Goal: Information Seeking & Learning: Learn about a topic

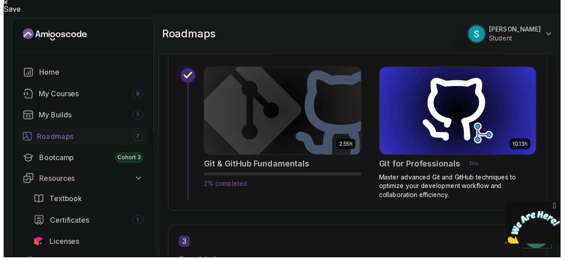
scroll to position [906, 0]
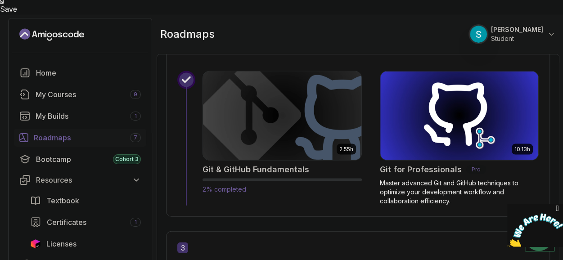
click at [276, 109] on img at bounding box center [282, 115] width 166 height 93
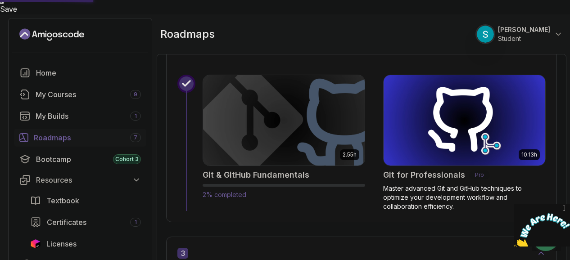
scroll to position [910, 0]
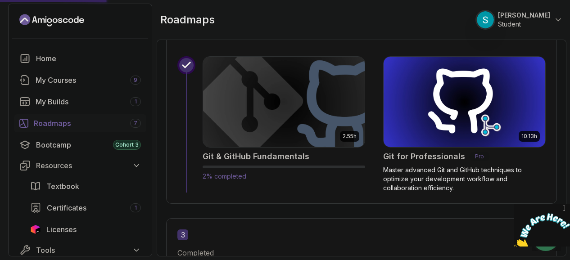
click at [245, 156] on h2 "Git & GitHub Fundamentals" at bounding box center [256, 156] width 107 height 13
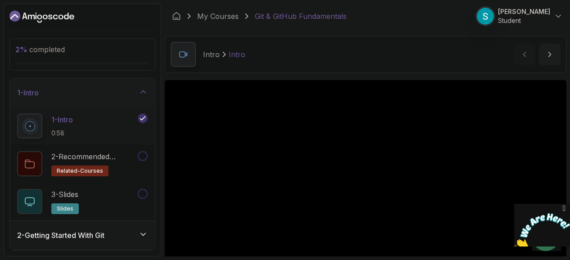
click at [53, 239] on h3 "2 - Getting Started With Git" at bounding box center [60, 235] width 87 height 11
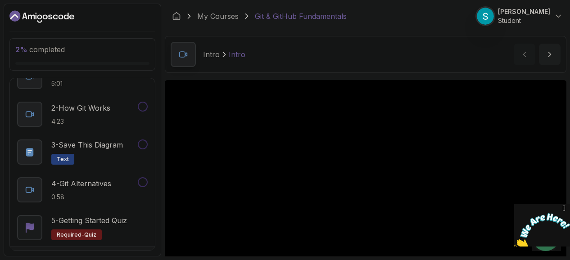
scroll to position [69, 0]
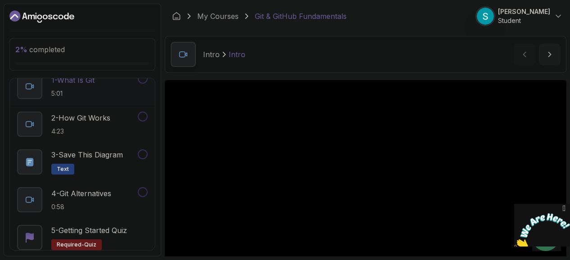
click at [78, 80] on p "1 - What Is Git" at bounding box center [72, 80] width 43 height 11
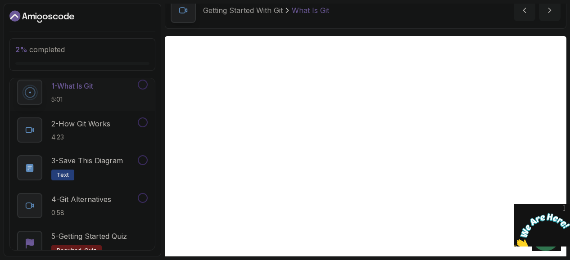
scroll to position [43, 0]
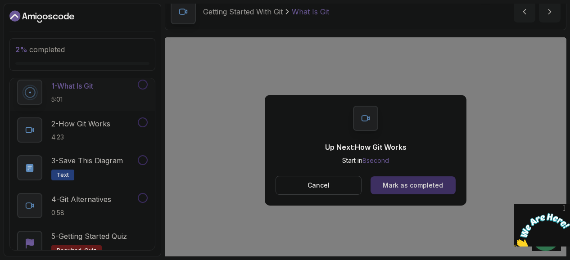
click at [396, 182] on div "Mark as completed" at bounding box center [413, 185] width 60 height 9
